Goal: Find contact information: Find contact information

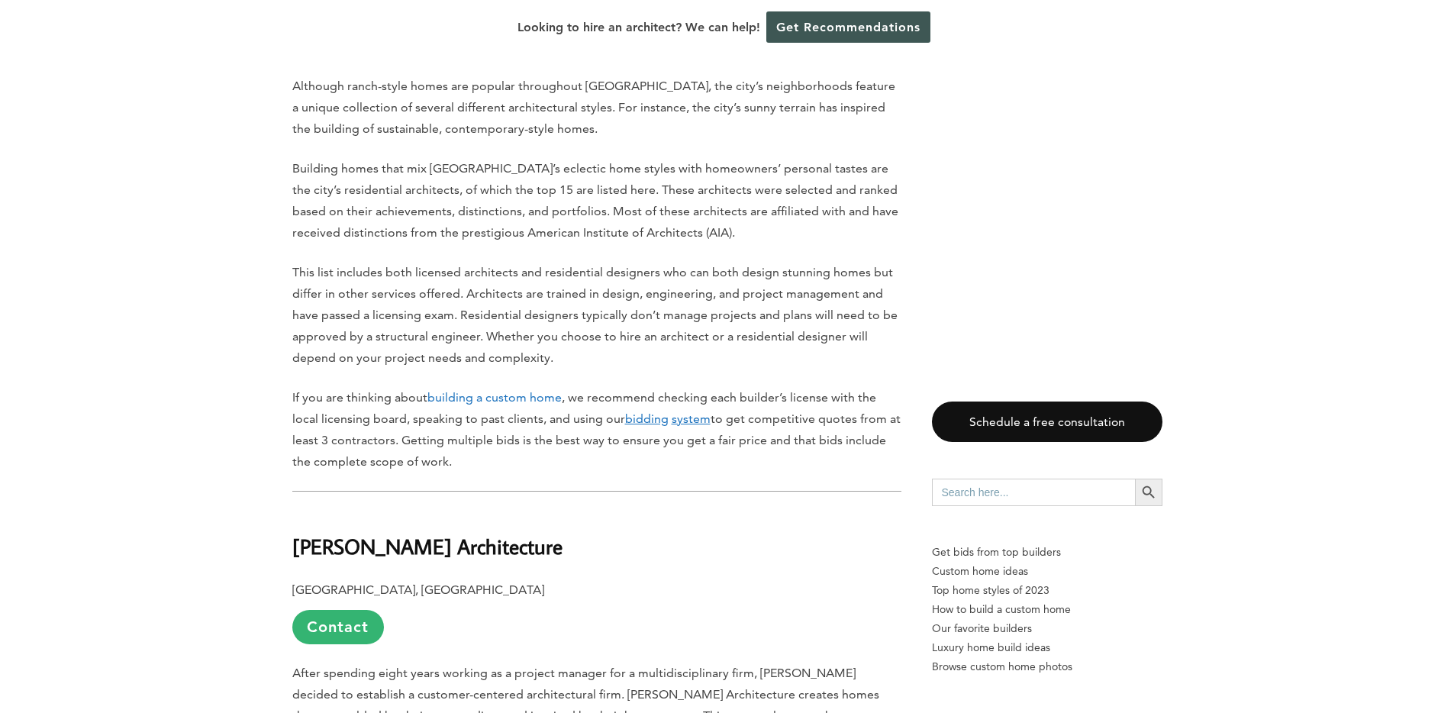
scroll to position [1121, 0]
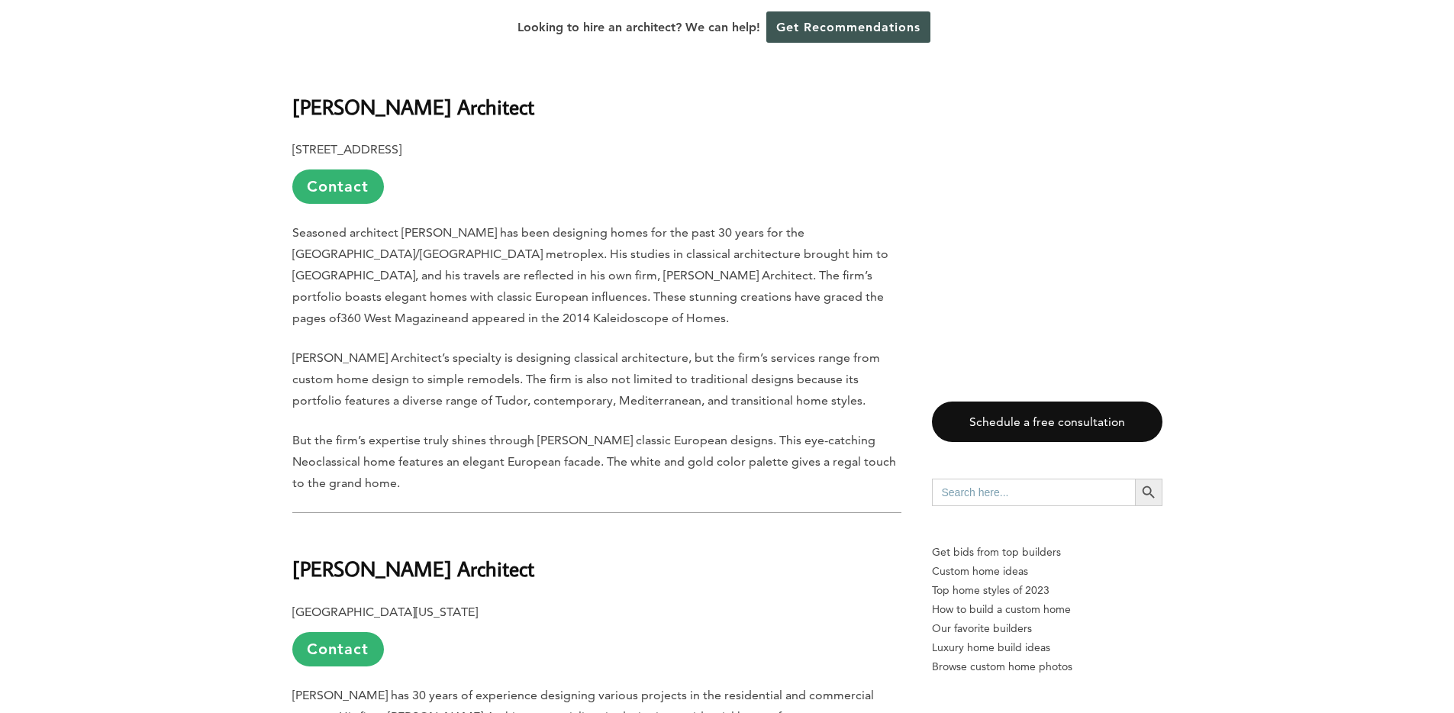
scroll to position [1787, 0]
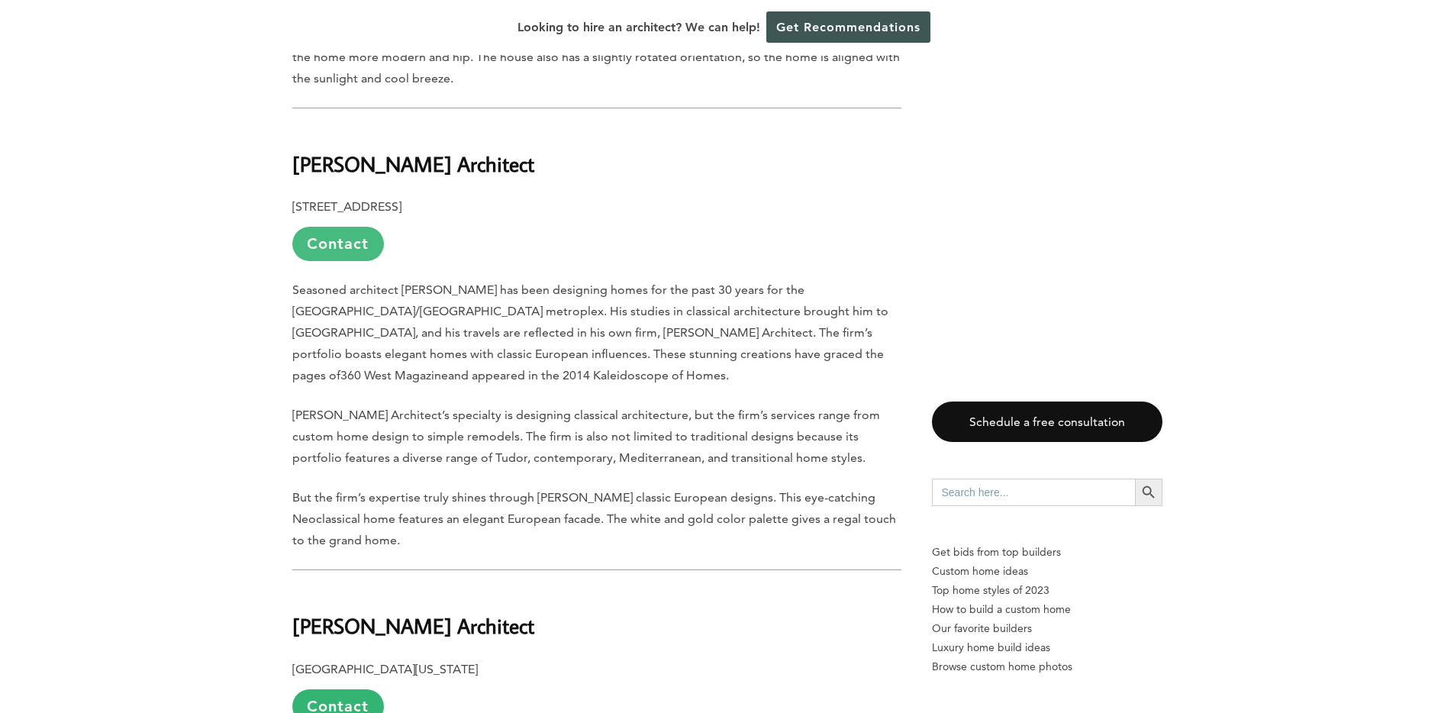
click at [324, 227] on link "Contact" at bounding box center [338, 244] width 92 height 34
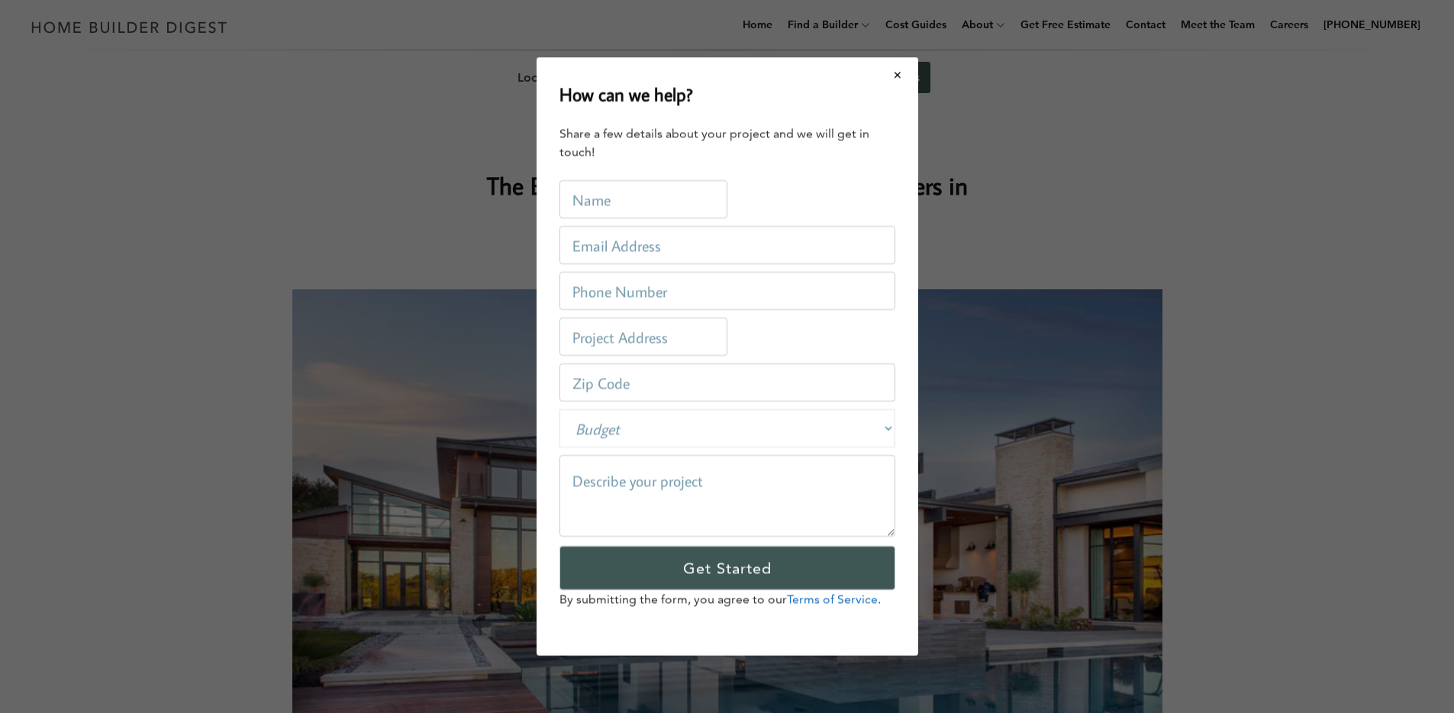
scroll to position [0, 0]
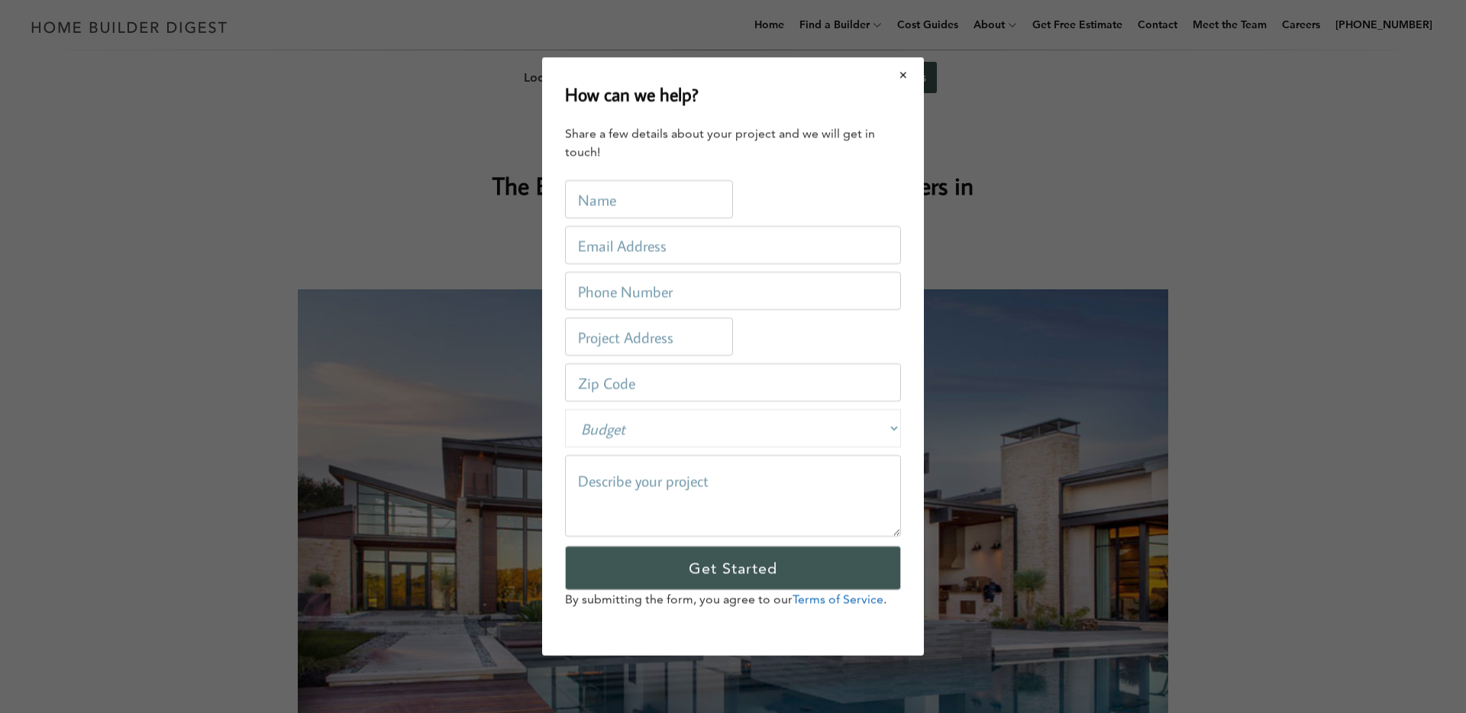
click at [900, 77] on button "Close modal" at bounding box center [903, 75] width 40 height 32
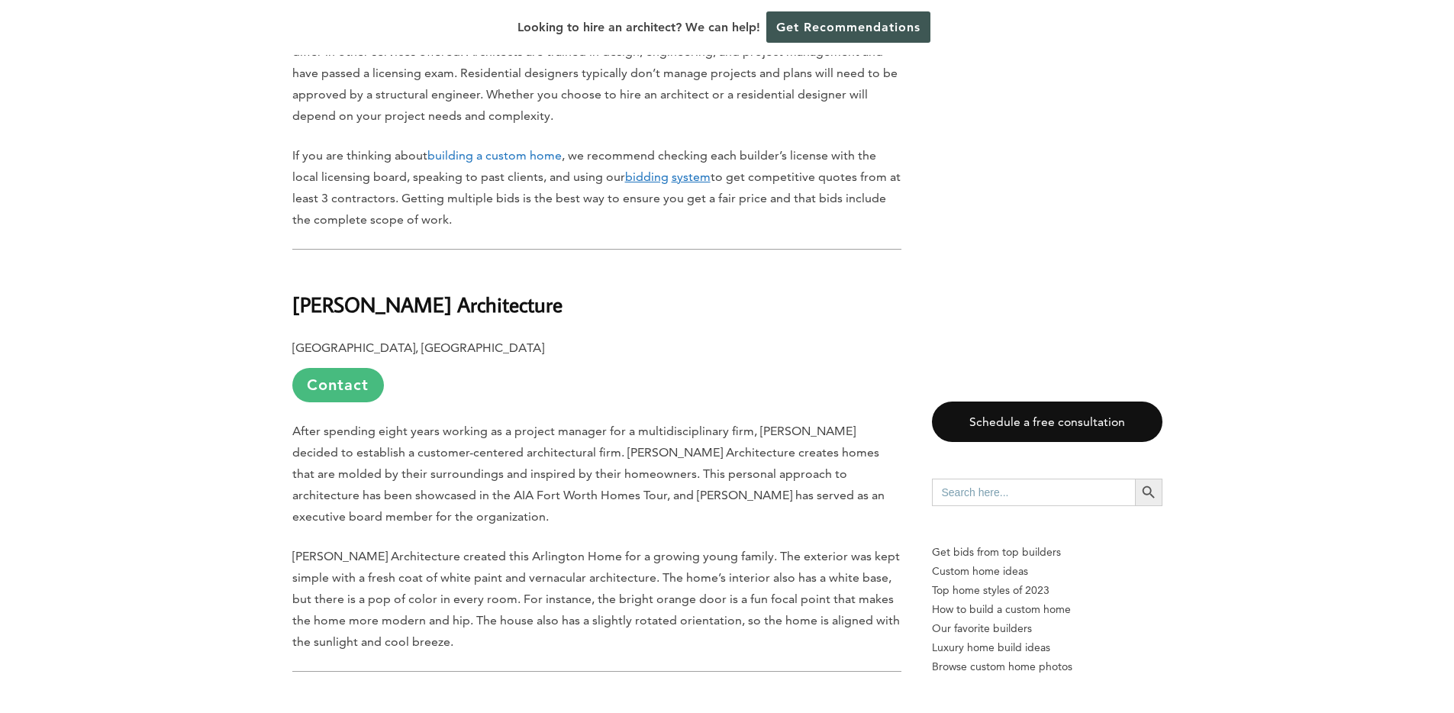
scroll to position [1690, 0]
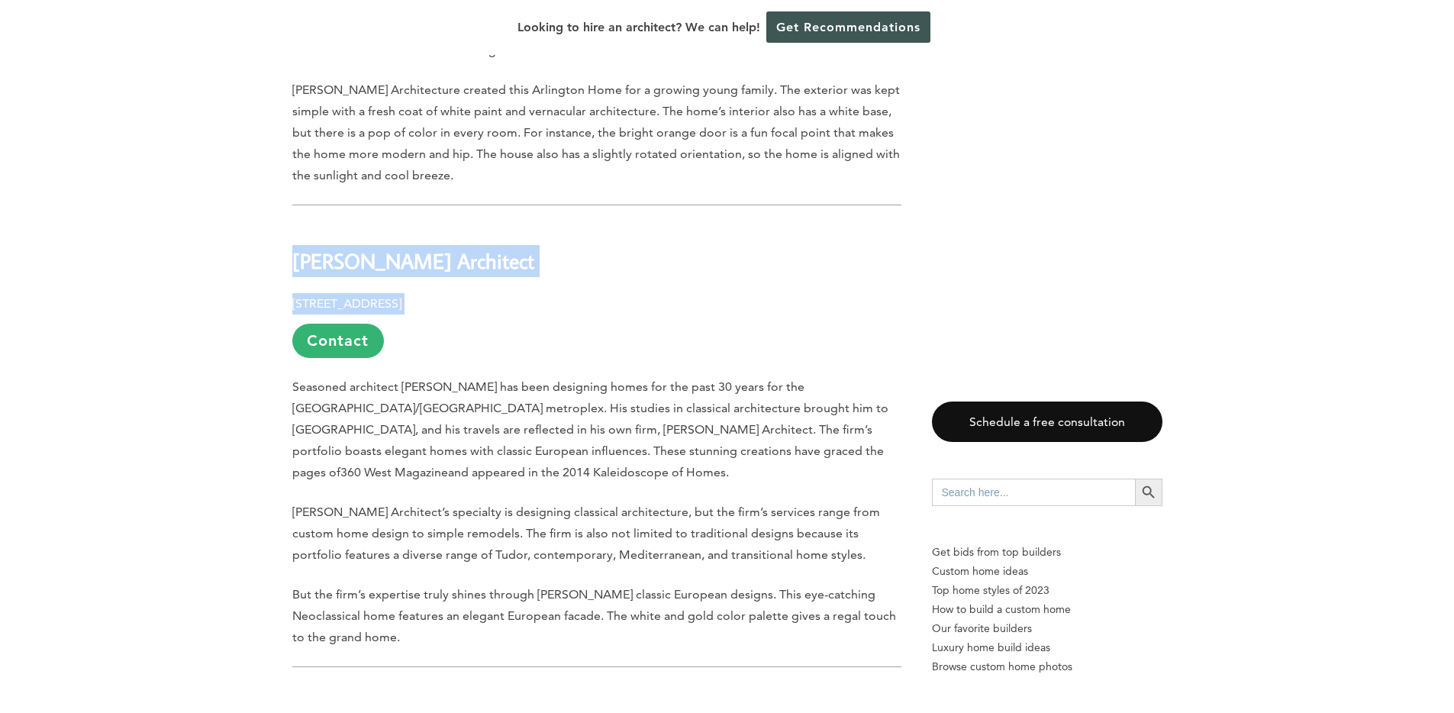
drag, startPoint x: 289, startPoint y: 211, endPoint x: 554, endPoint y: 258, distance: 268.9
copy div "Archie Crow Architect 3116 W. 5th St., Fort Worth, TX 76107"
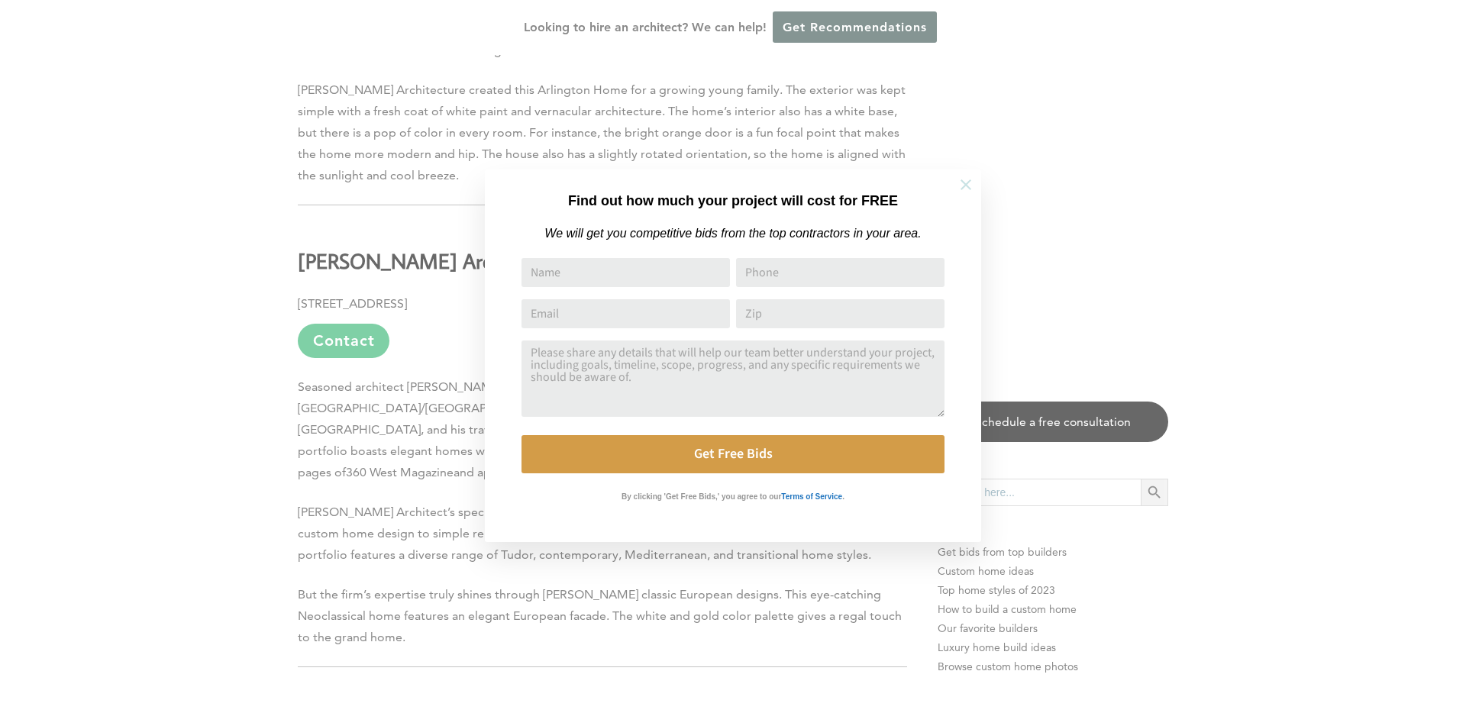
click at [962, 185] on icon at bounding box center [965, 184] width 17 height 17
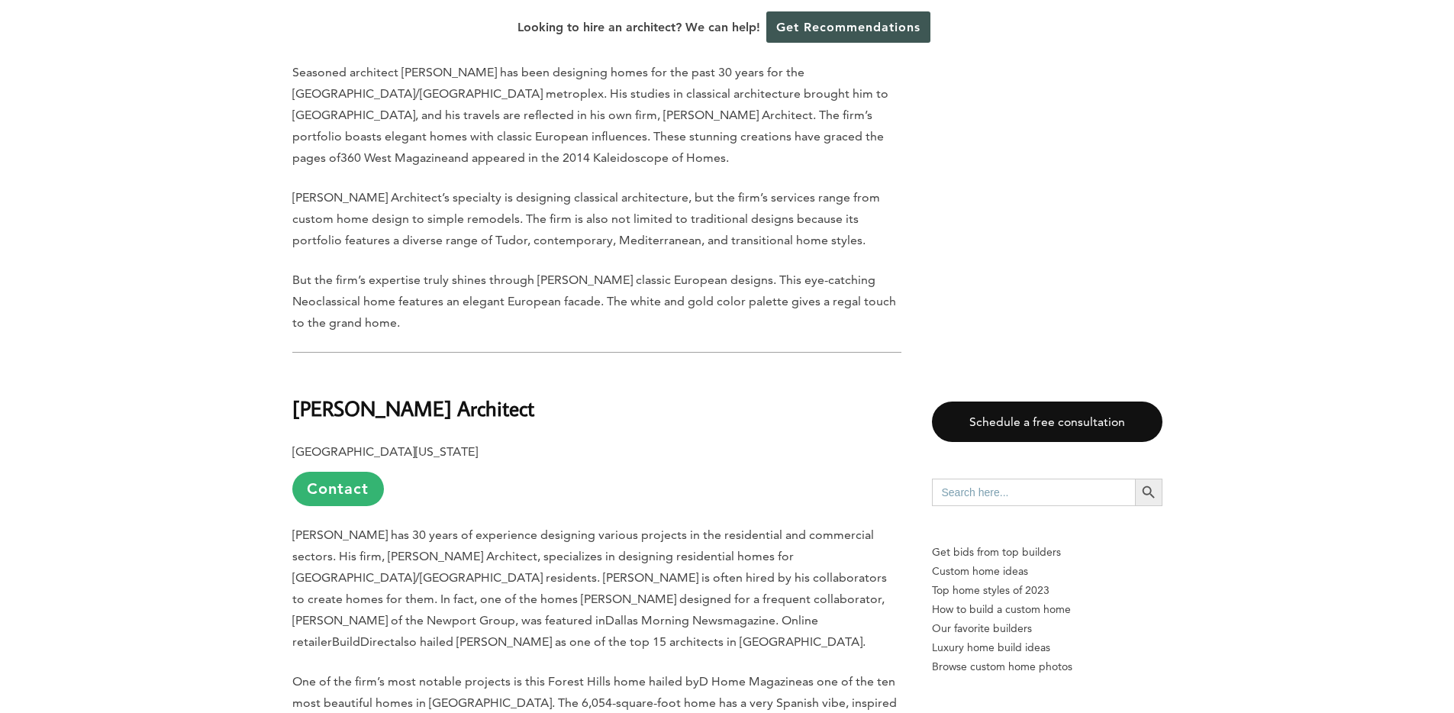
scroll to position [2009, 0]
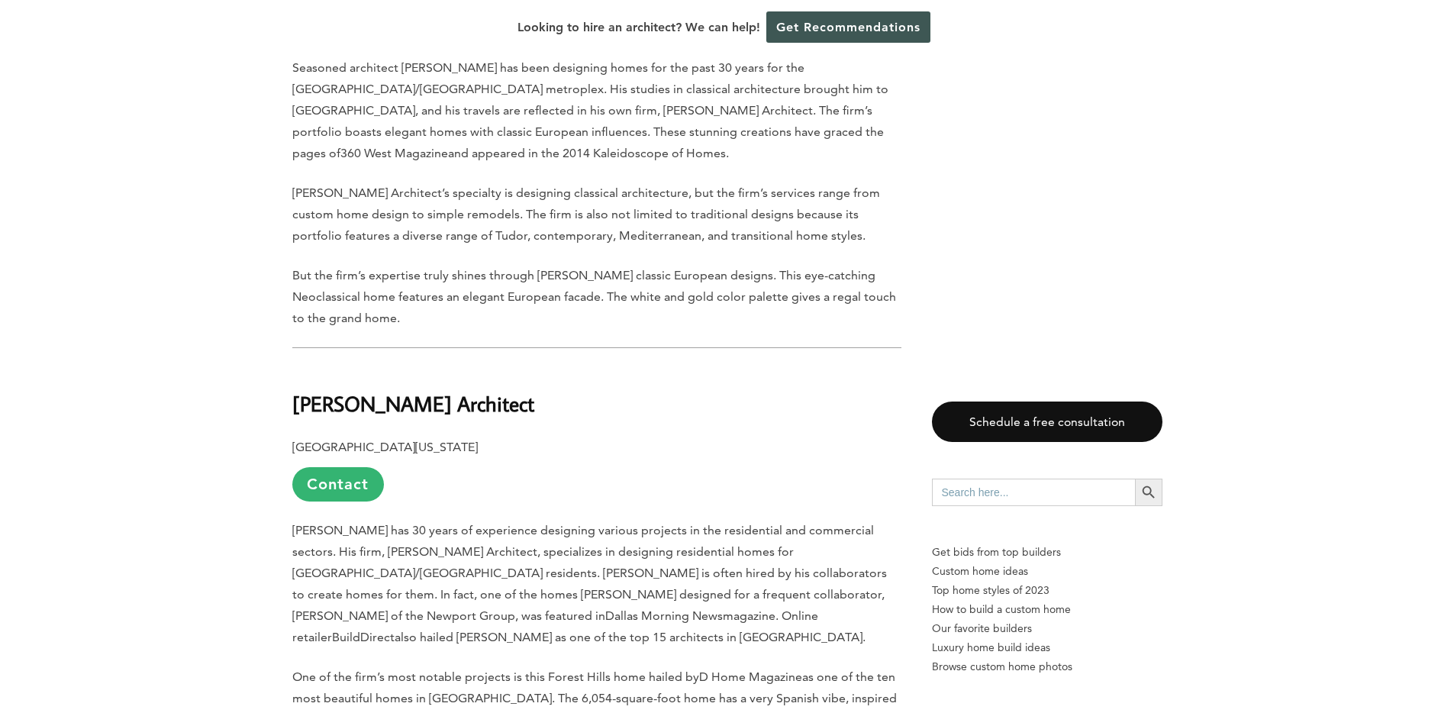
drag, startPoint x: 319, startPoint y: 356, endPoint x: 597, endPoint y: 366, distance: 278.0
copy b "[PERSON_NAME] Architect"
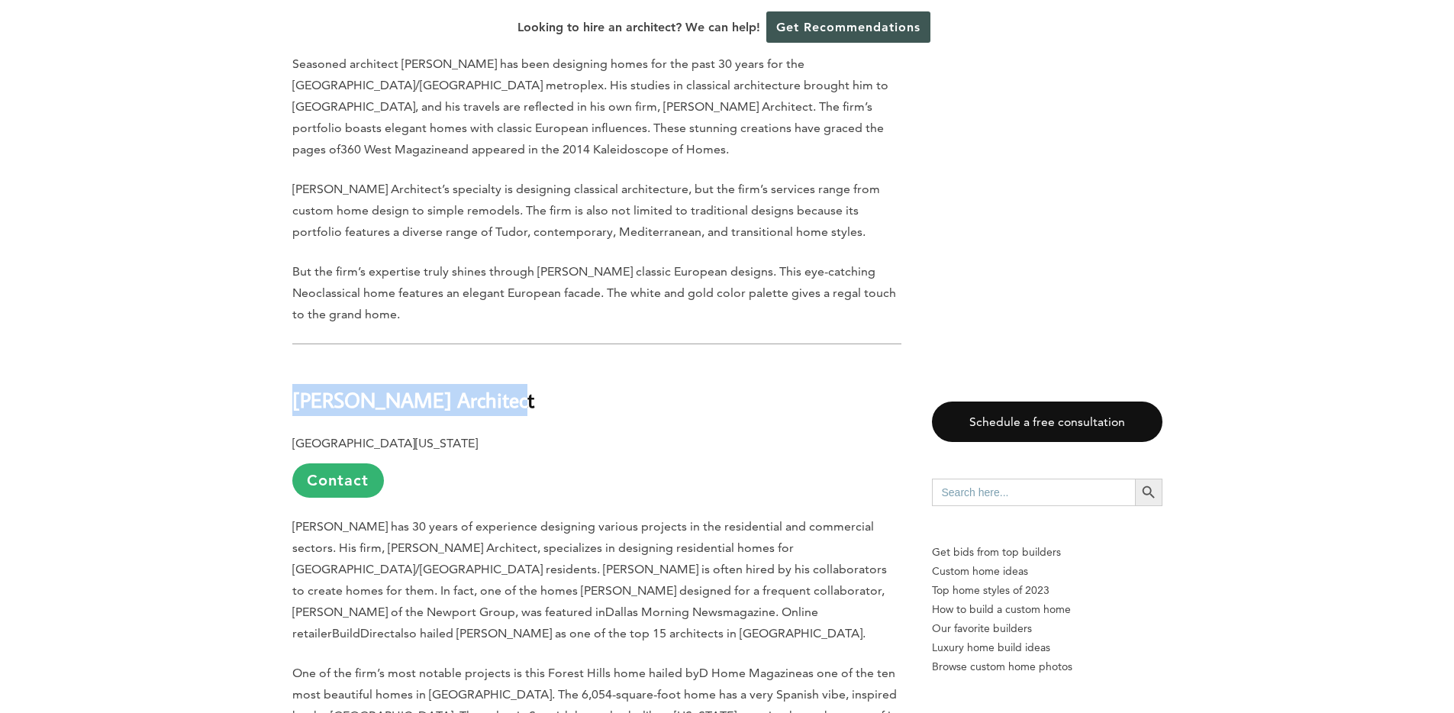
scroll to position [2613, 0]
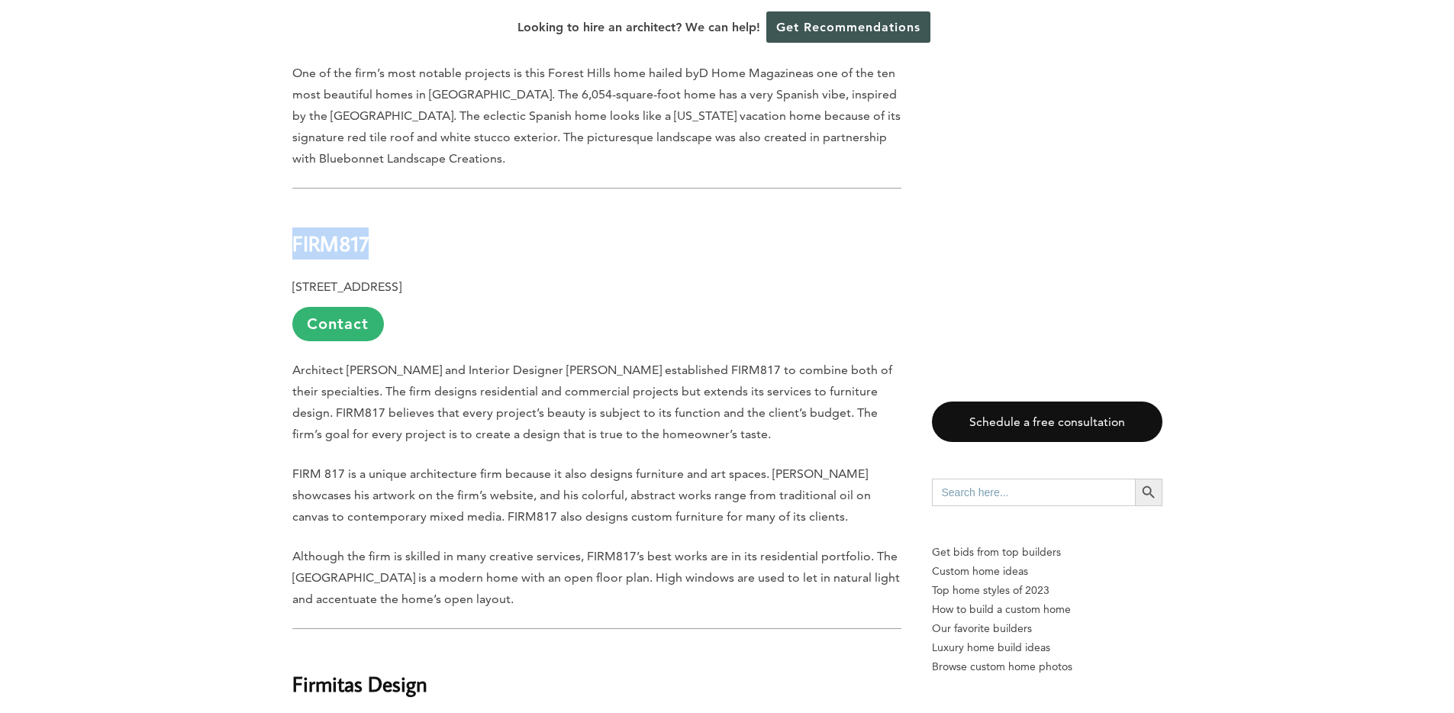
drag, startPoint x: 412, startPoint y: 174, endPoint x: 285, endPoint y: 178, distance: 126.8
copy b "FIRM817"
click at [574, 207] on h2 "FIRM817" at bounding box center [596, 233] width 609 height 53
click at [363, 307] on link "Contact" at bounding box center [338, 324] width 92 height 34
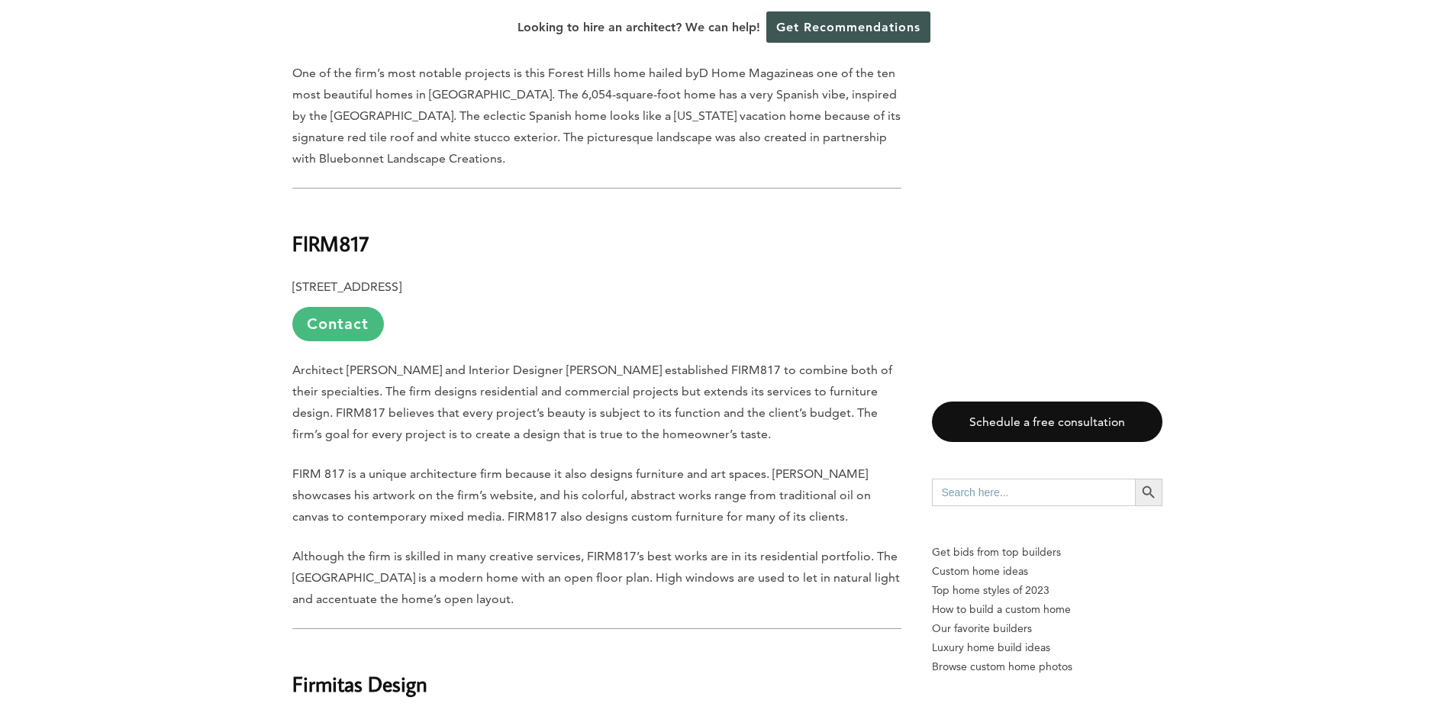
scroll to position [0, 0]
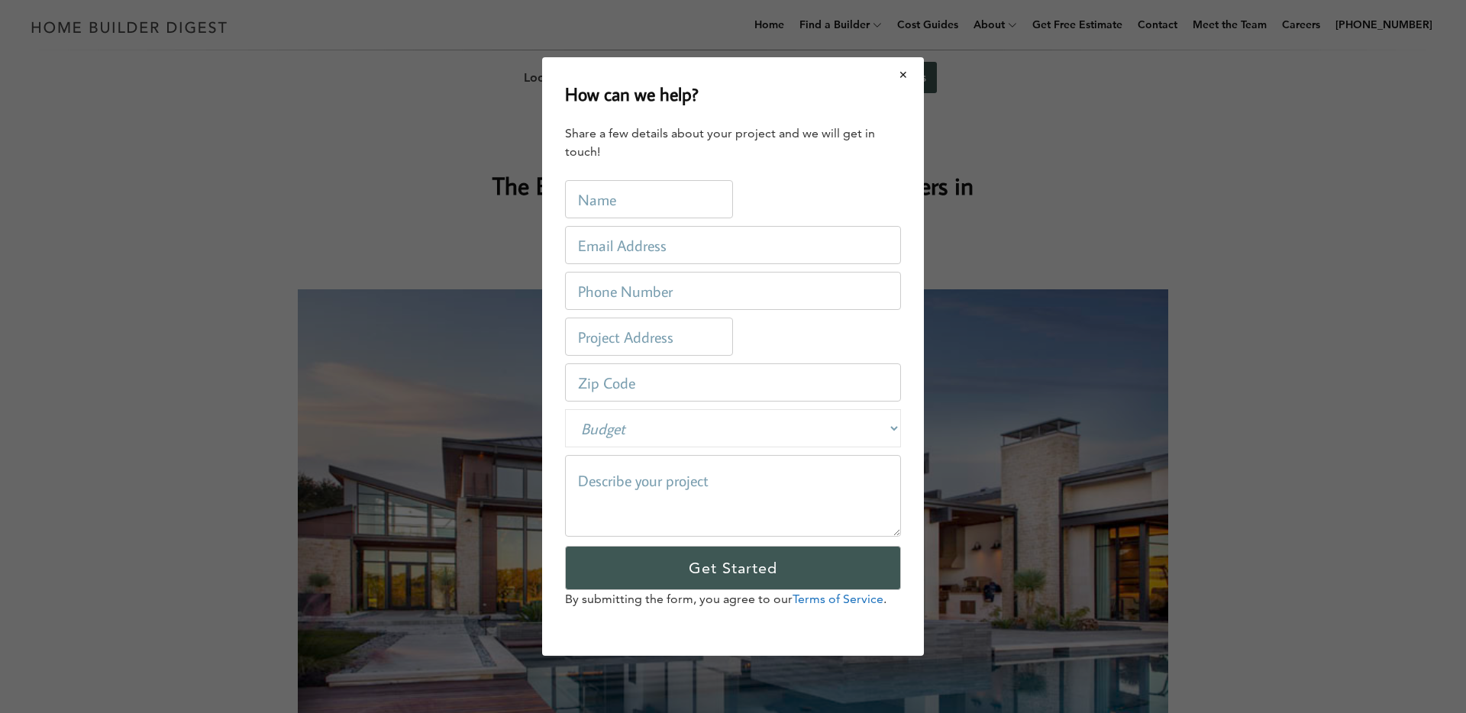
click at [905, 72] on button "Close modal" at bounding box center [903, 75] width 40 height 32
